Goal: Find specific page/section: Find specific page/section

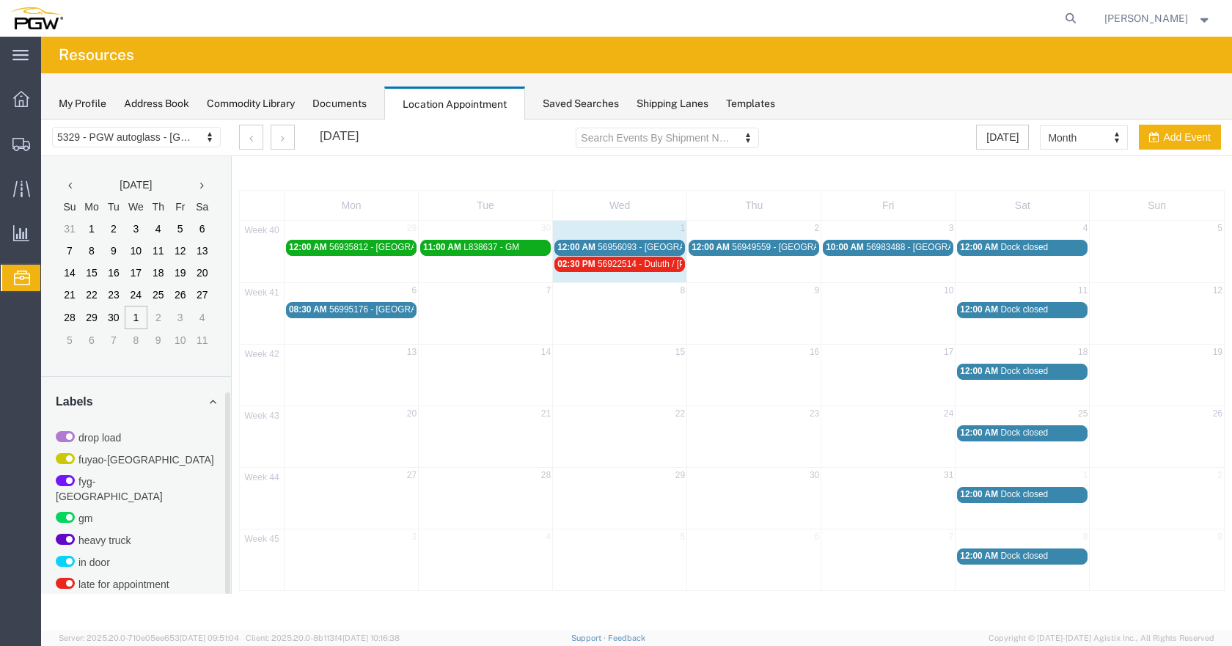
scroll to position [514, 0]
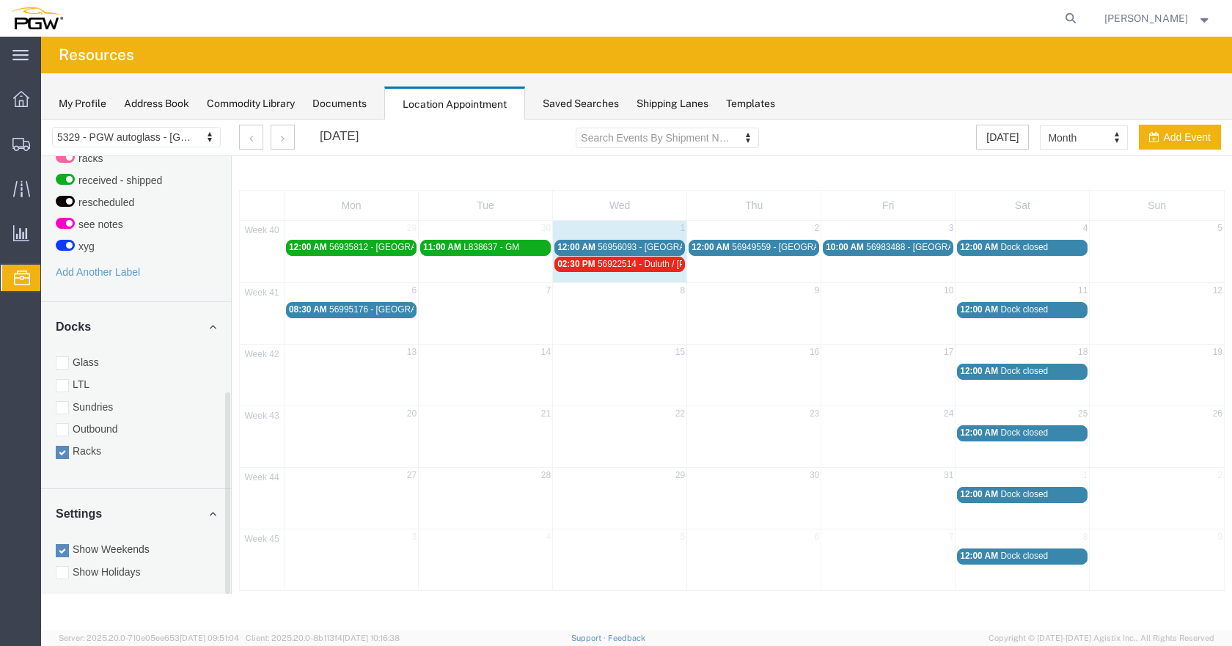
drag, startPoint x: 63, startPoint y: 344, endPoint x: 96, endPoint y: 452, distance: 113.4
click at [63, 356] on div at bounding box center [62, 362] width 13 height 13
click at [41, 120] on input "Glass" at bounding box center [41, 120] width 0 height 0
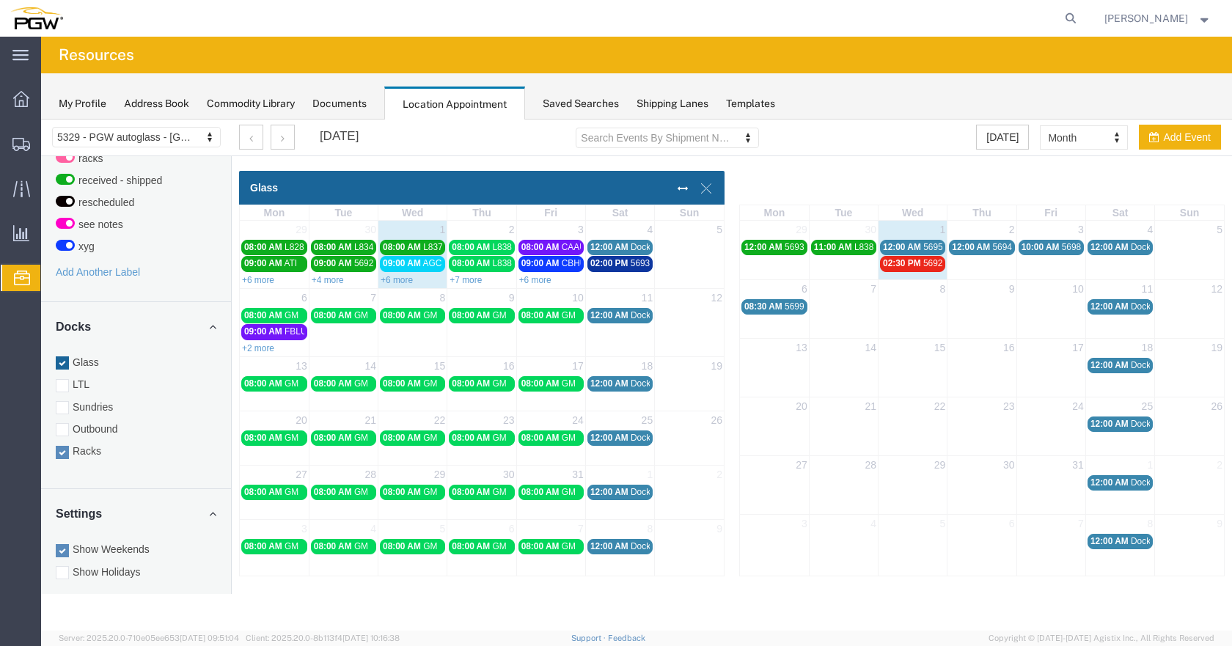
click at [60, 434] on div at bounding box center [636, 375] width 1191 height 511
click at [62, 446] on div at bounding box center [62, 452] width 13 height 13
click at [41, 120] on input "Racks" at bounding box center [41, 120] width 0 height 0
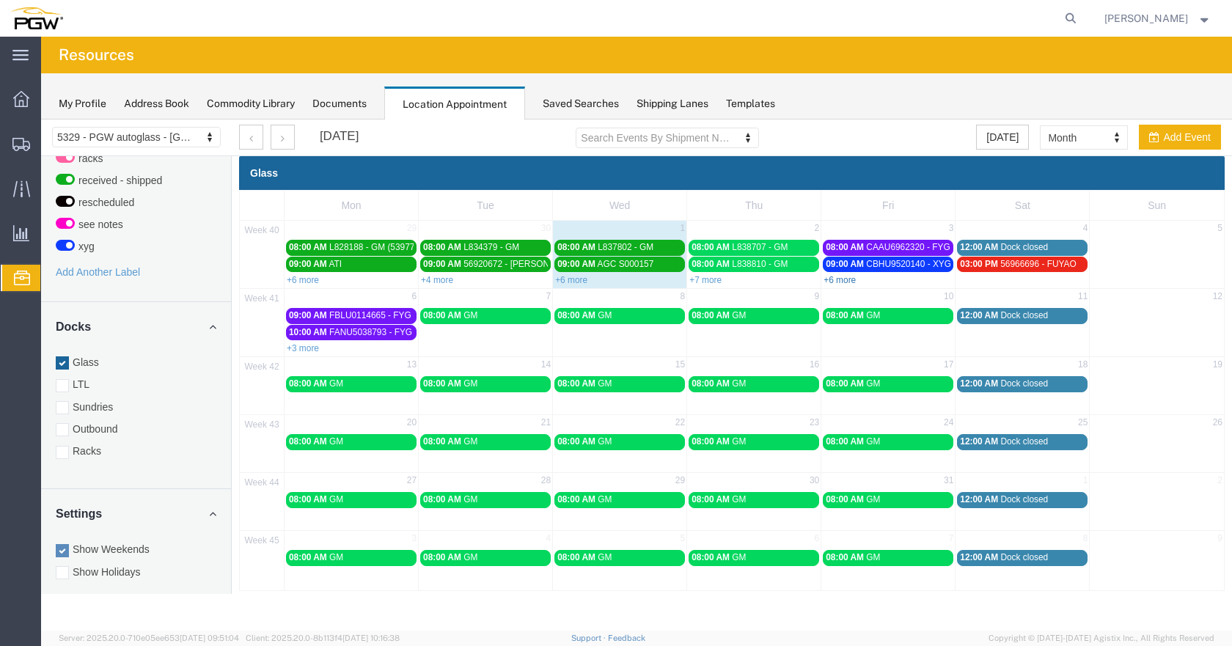
click at [842, 279] on link "+6 more" at bounding box center [840, 280] width 32 height 10
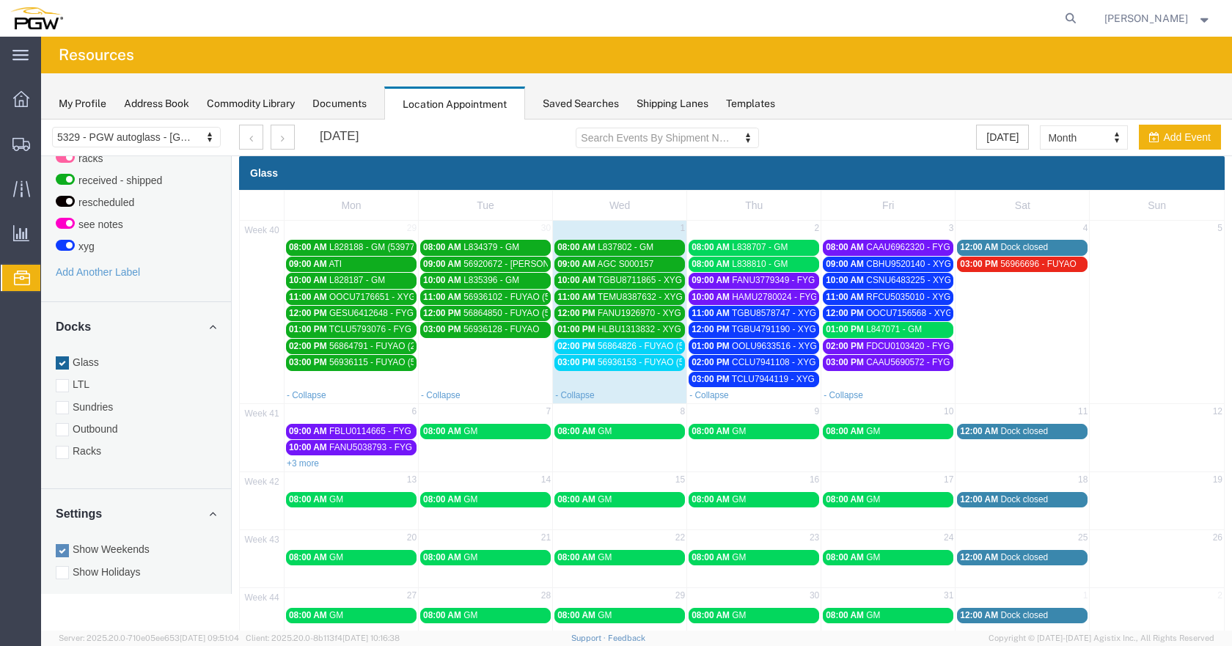
click at [606, 346] on span "56864826 - FUYAO (5388)" at bounding box center [649, 346] width 103 height 10
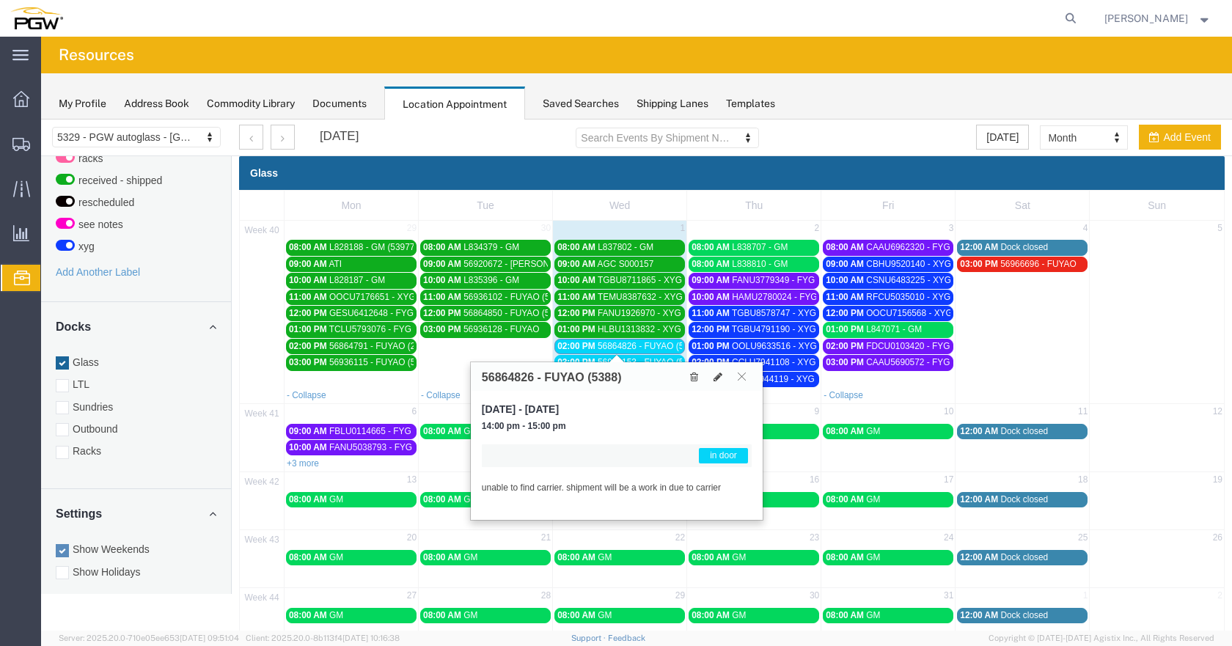
click at [606, 346] on span "56864826 - FUYAO (5388)" at bounding box center [649, 346] width 103 height 10
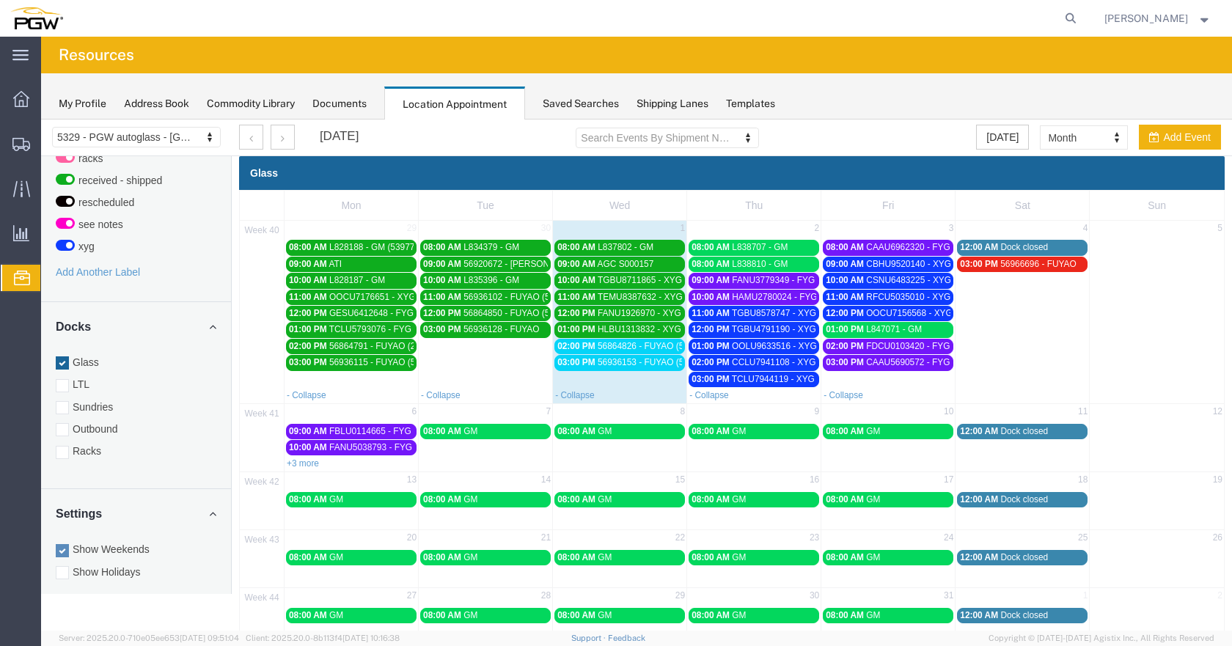
click at [631, 363] on span "56936153 - FUYAO (5412)" at bounding box center [649, 362] width 103 height 10
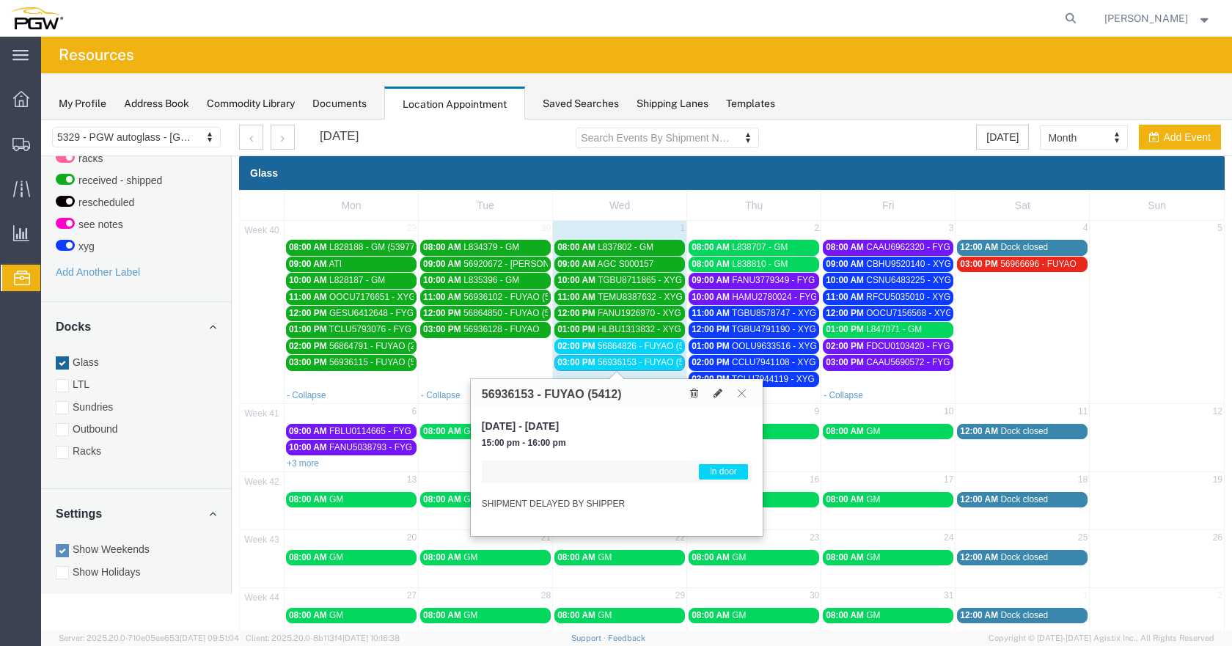
click at [631, 363] on span "56936153 - FUYAO (5412)" at bounding box center [649, 362] width 103 height 10
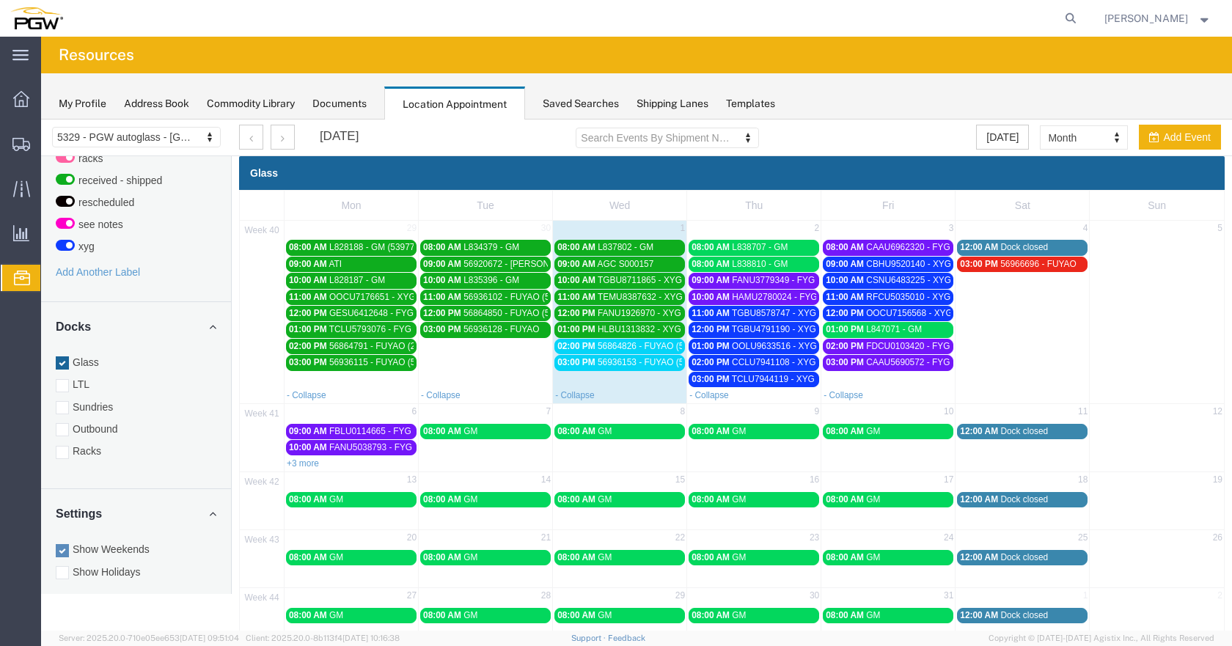
click at [598, 359] on span "56936153 - FUYAO (5412)" at bounding box center [649, 362] width 103 height 10
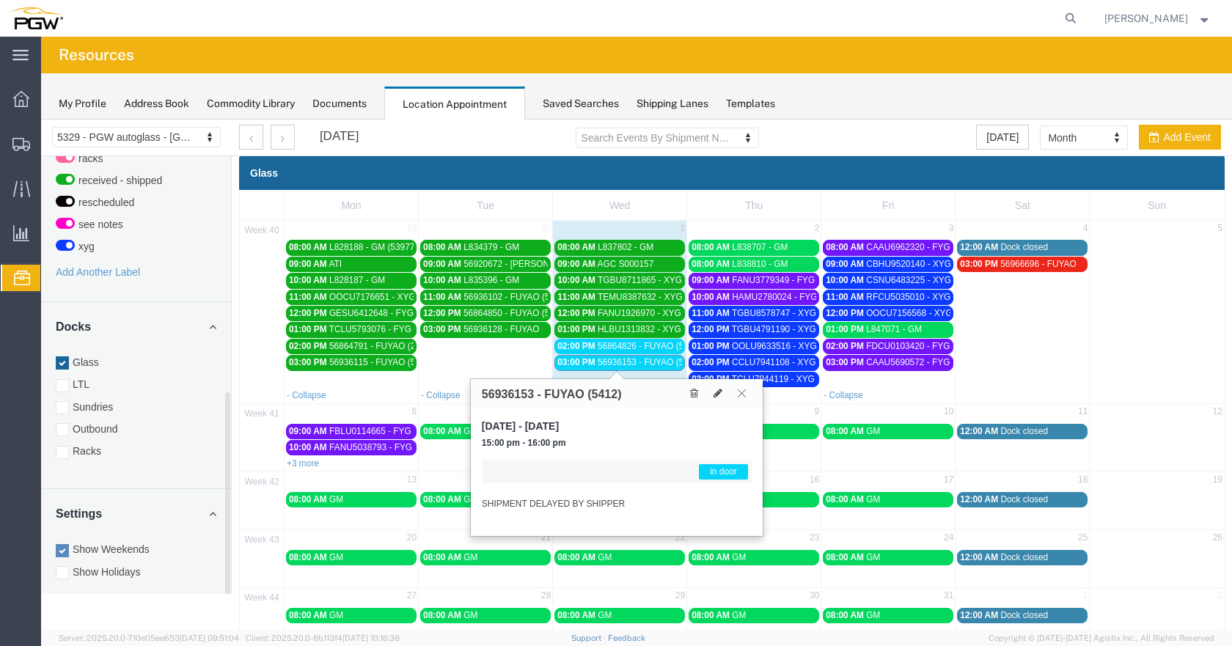
click at [741, 390] on icon at bounding box center [742, 393] width 8 height 9
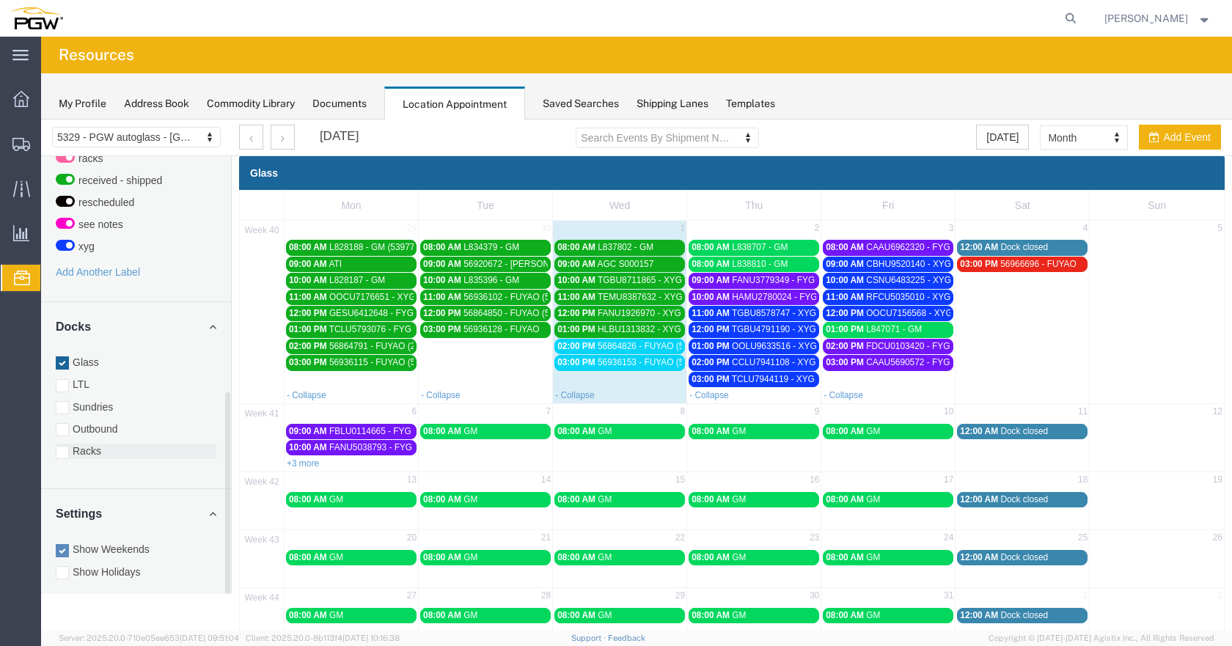
click at [63, 446] on div at bounding box center [62, 452] width 13 height 13
click at [41, 120] on input "Racks" at bounding box center [41, 120] width 0 height 0
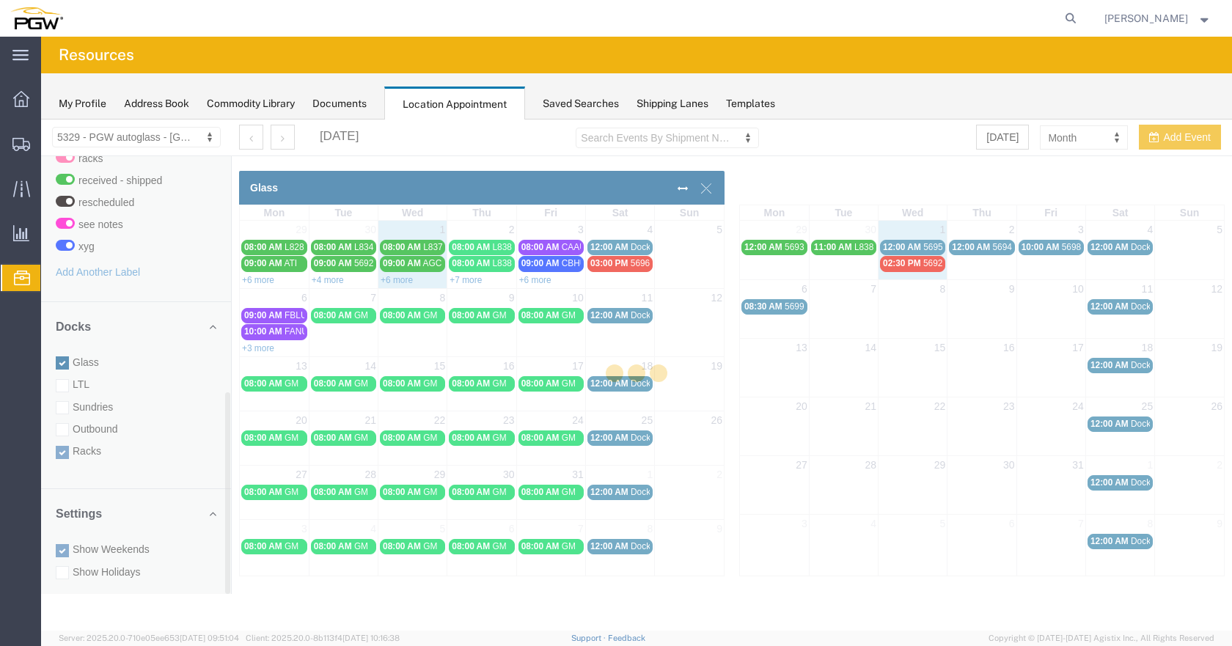
click at [65, 343] on div at bounding box center [636, 375] width 1191 height 511
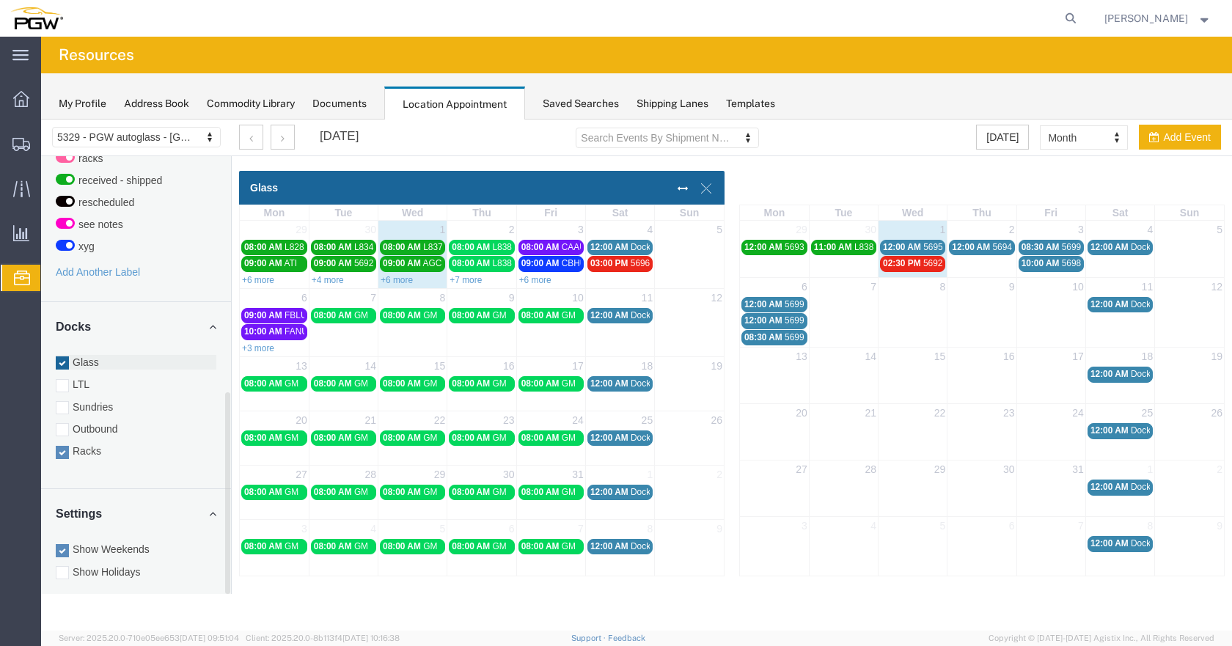
click at [58, 356] on div at bounding box center [62, 362] width 13 height 13
click at [41, 120] on input "Glass" at bounding box center [41, 120] width 0 height 0
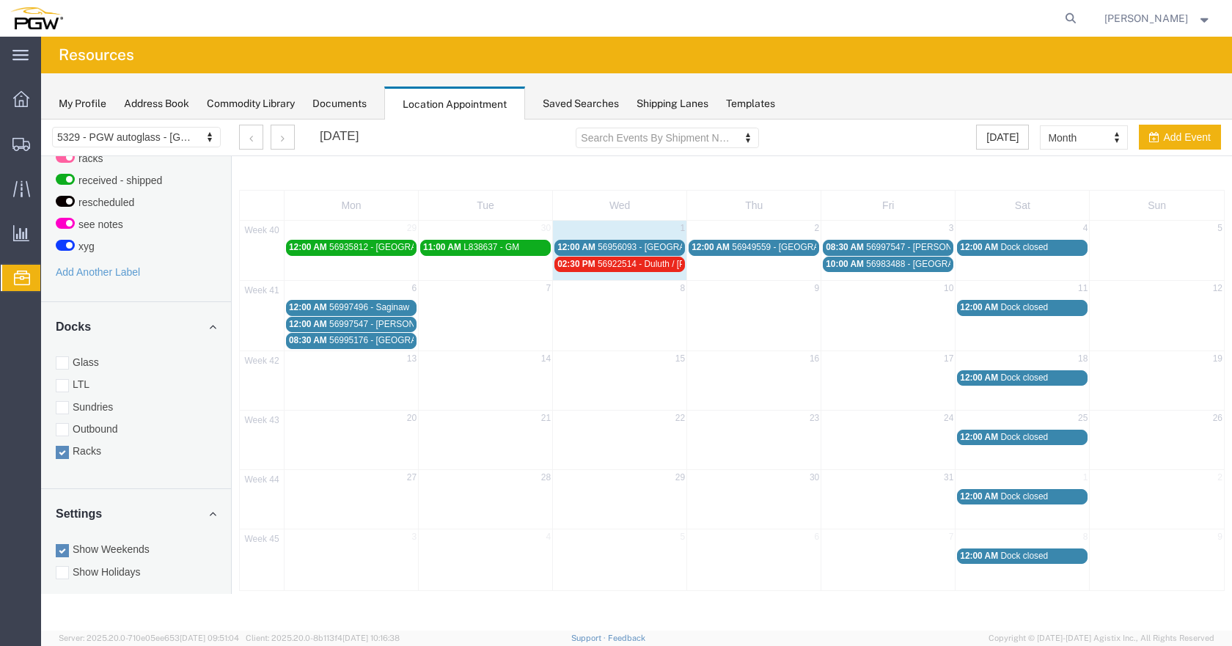
click at [663, 244] on span "56956093 - [GEOGRAPHIC_DATA] / [PERSON_NAME]" at bounding box center [706, 247] width 216 height 10
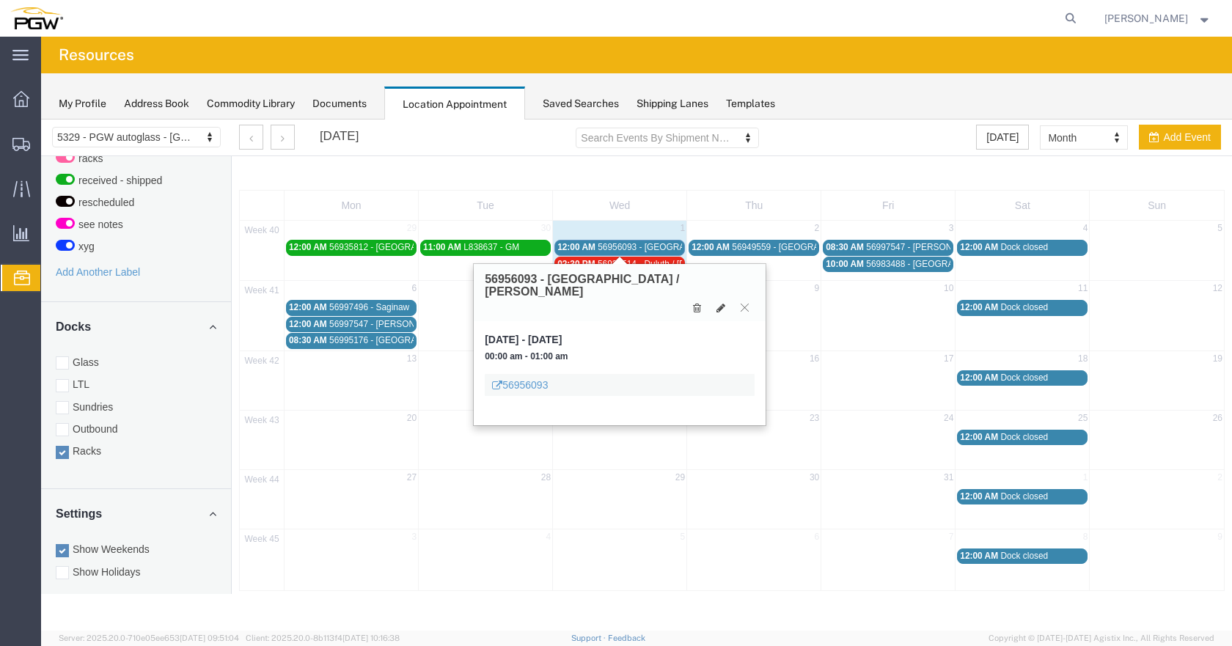
click at [653, 245] on span "56956093 - [GEOGRAPHIC_DATA] / [PERSON_NAME]" at bounding box center [706, 247] width 216 height 10
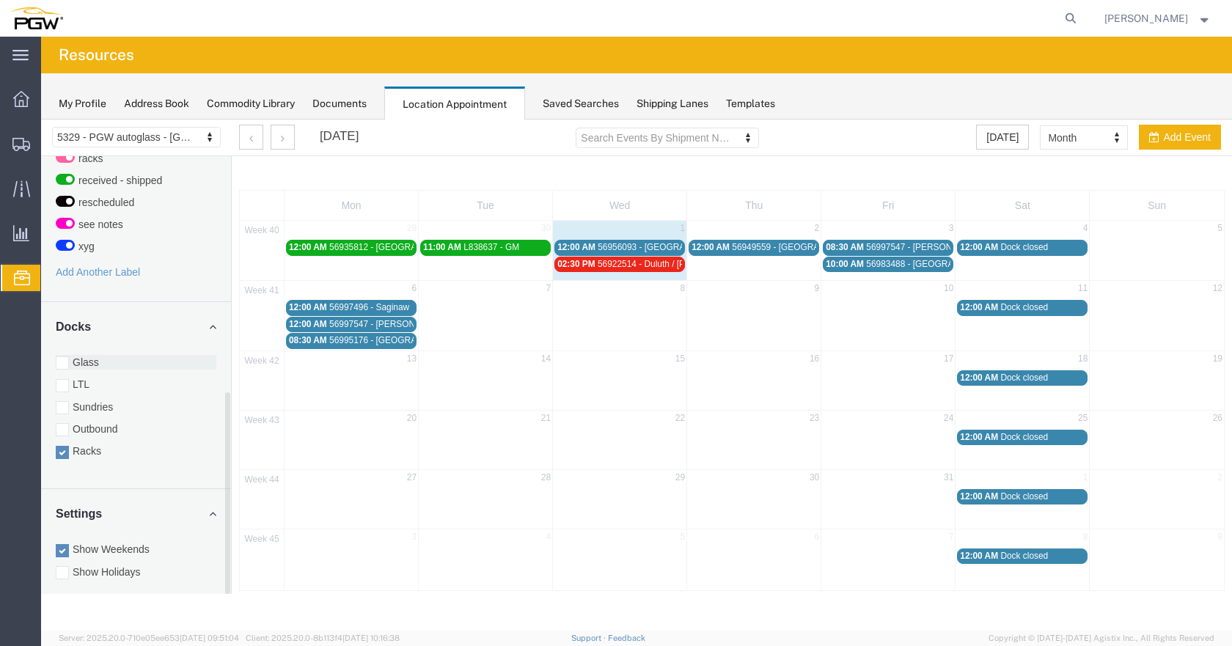
click at [63, 356] on div at bounding box center [62, 362] width 13 height 13
click at [41, 120] on input "Glass" at bounding box center [41, 120] width 0 height 0
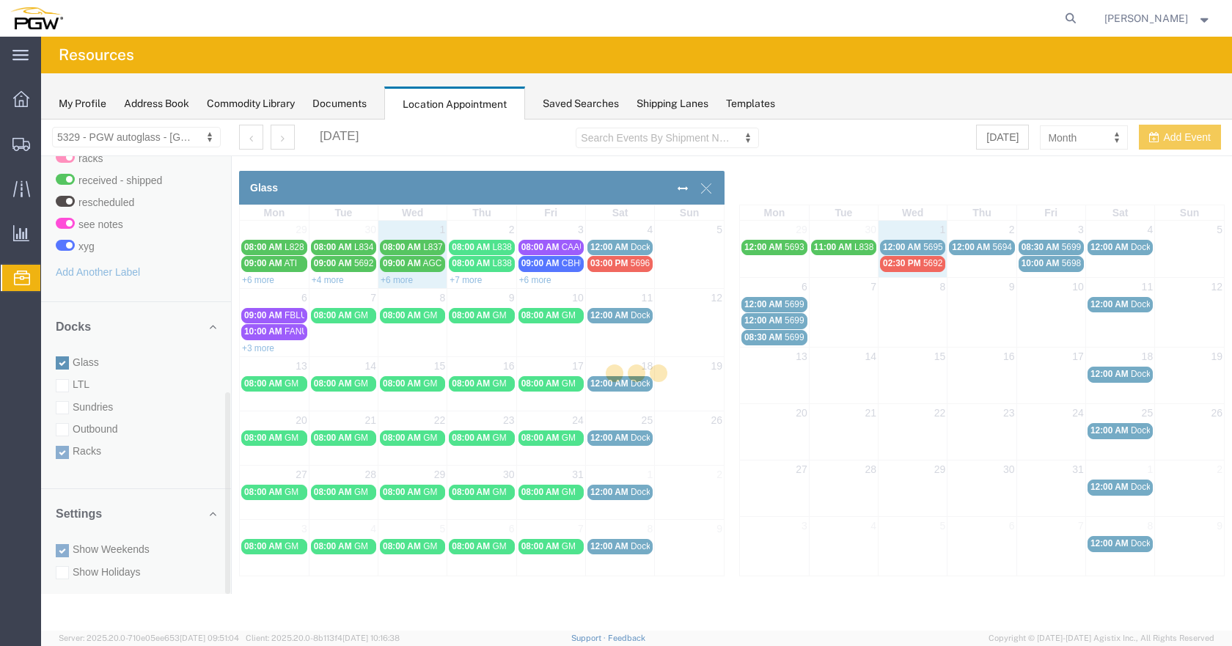
click at [65, 436] on div at bounding box center [636, 375] width 1191 height 511
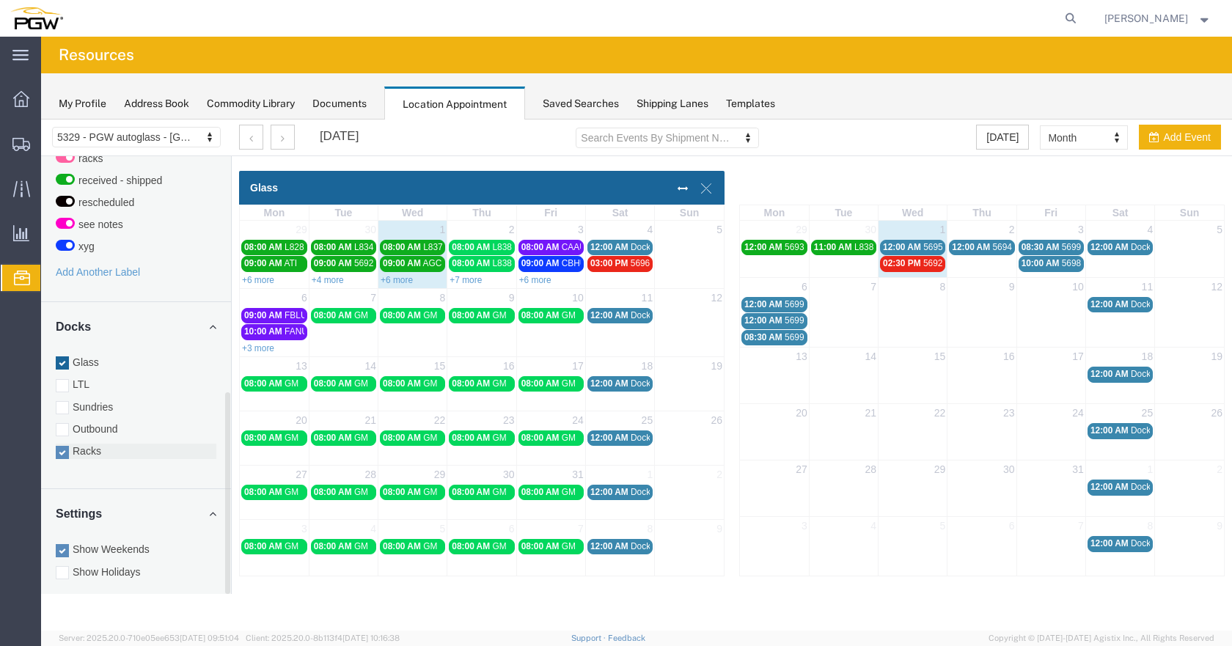
click at [60, 446] on div at bounding box center [62, 452] width 13 height 13
click at [41, 120] on input "Racks" at bounding box center [41, 120] width 0 height 0
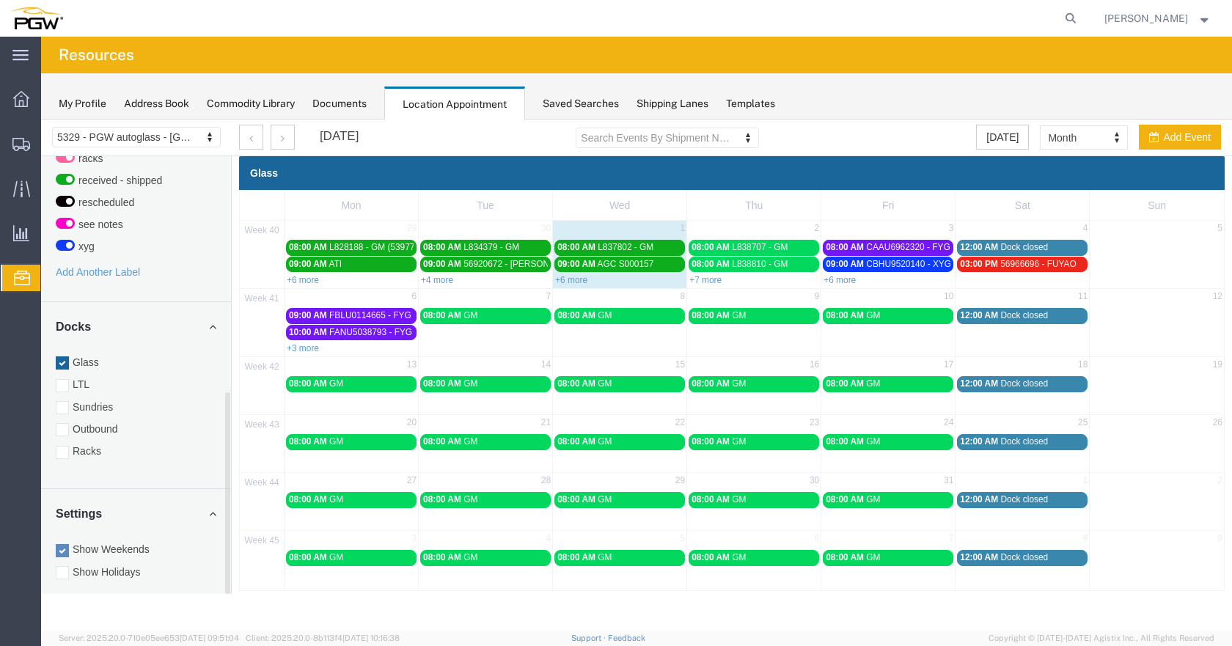
scroll to position [0, 0]
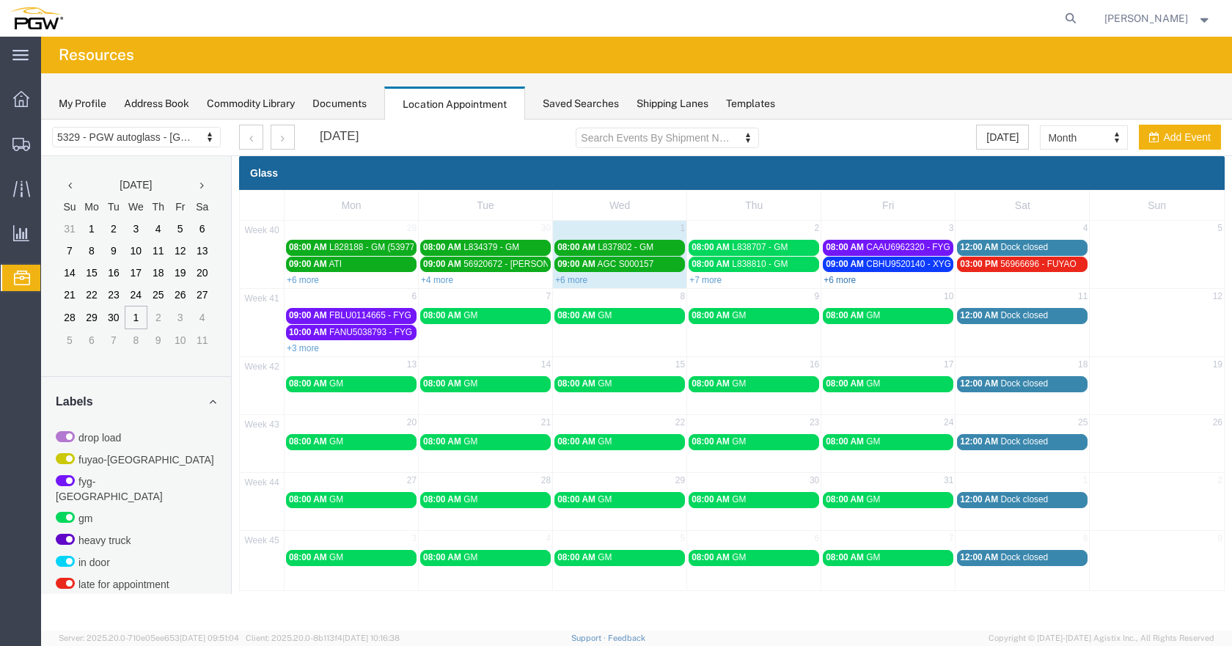
click at [846, 282] on link "+6 more" at bounding box center [840, 280] width 32 height 10
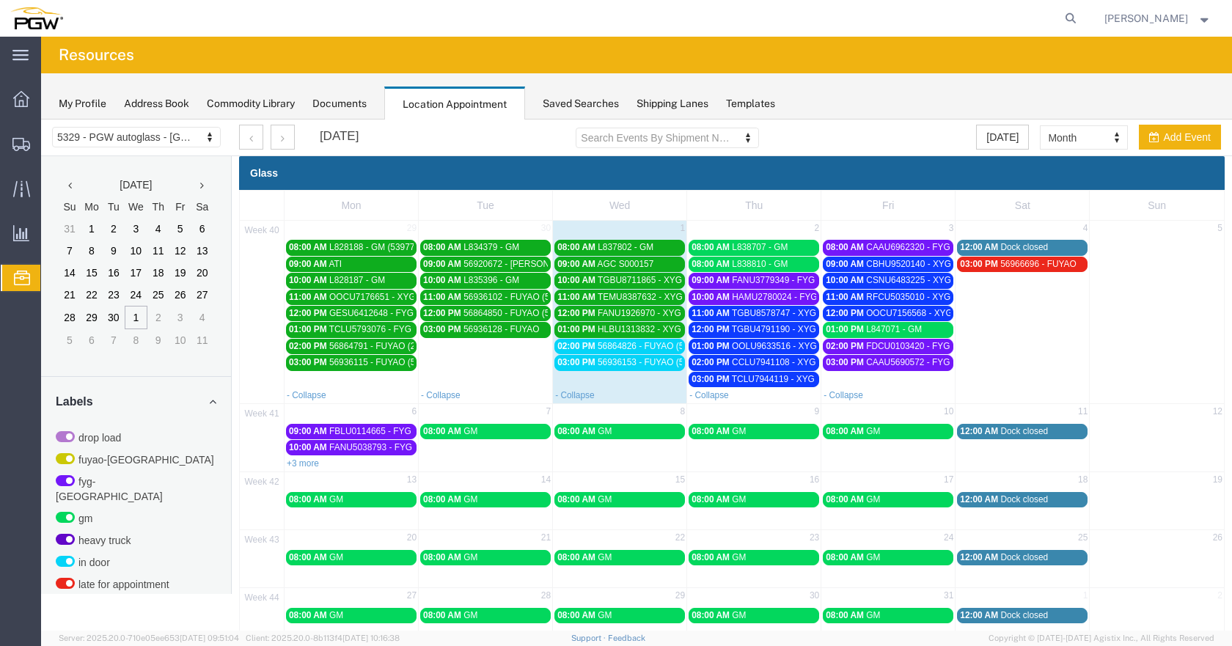
drag, startPoint x: 305, startPoint y: 462, endPoint x: 320, endPoint y: 460, distance: 14.8
click at [305, 461] on link "+3 more" at bounding box center [303, 463] width 32 height 10
